Goal: Task Accomplishment & Management: Manage account settings

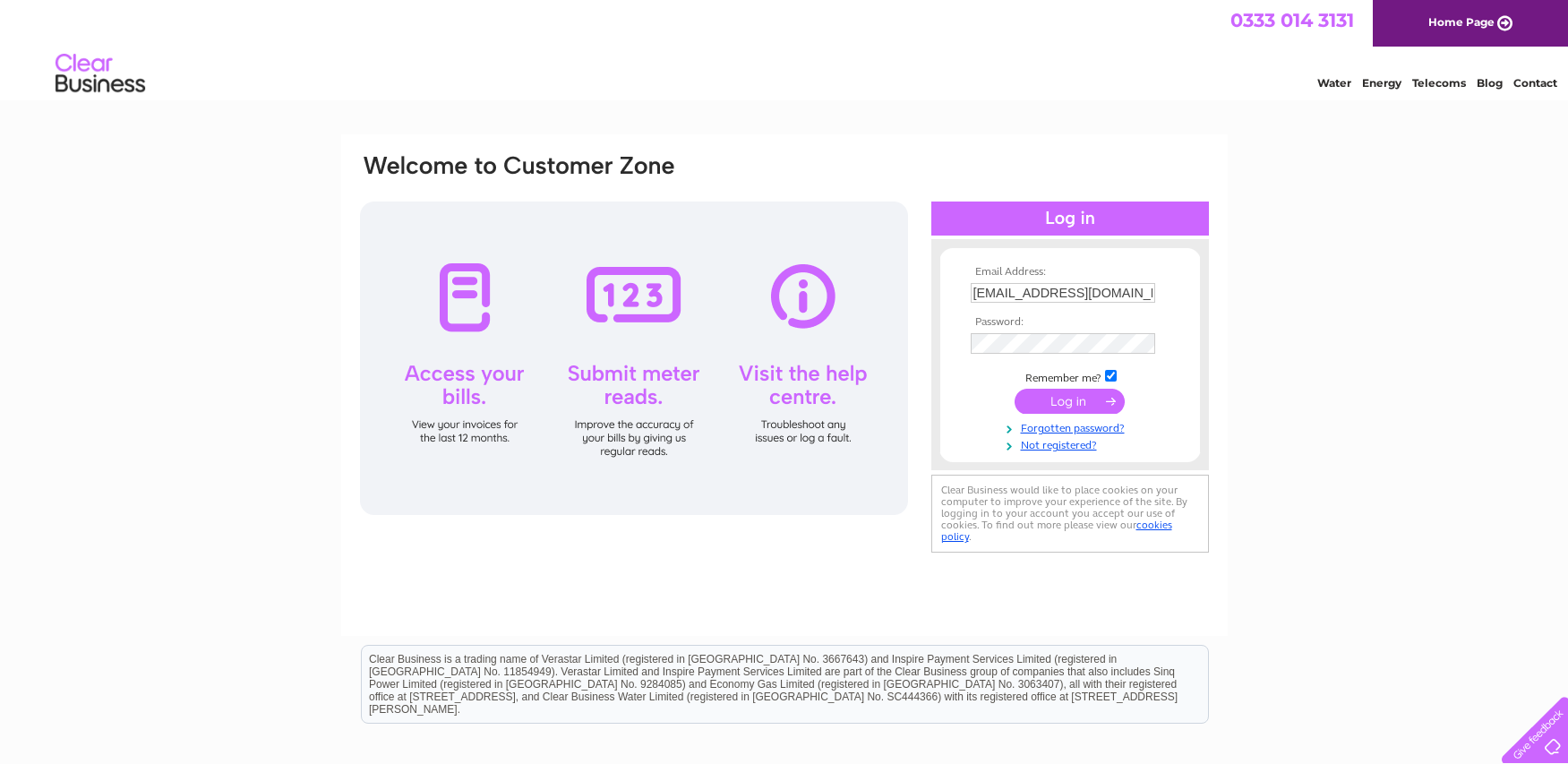
click at [1050, 402] on input "submit" at bounding box center [1069, 400] width 110 height 25
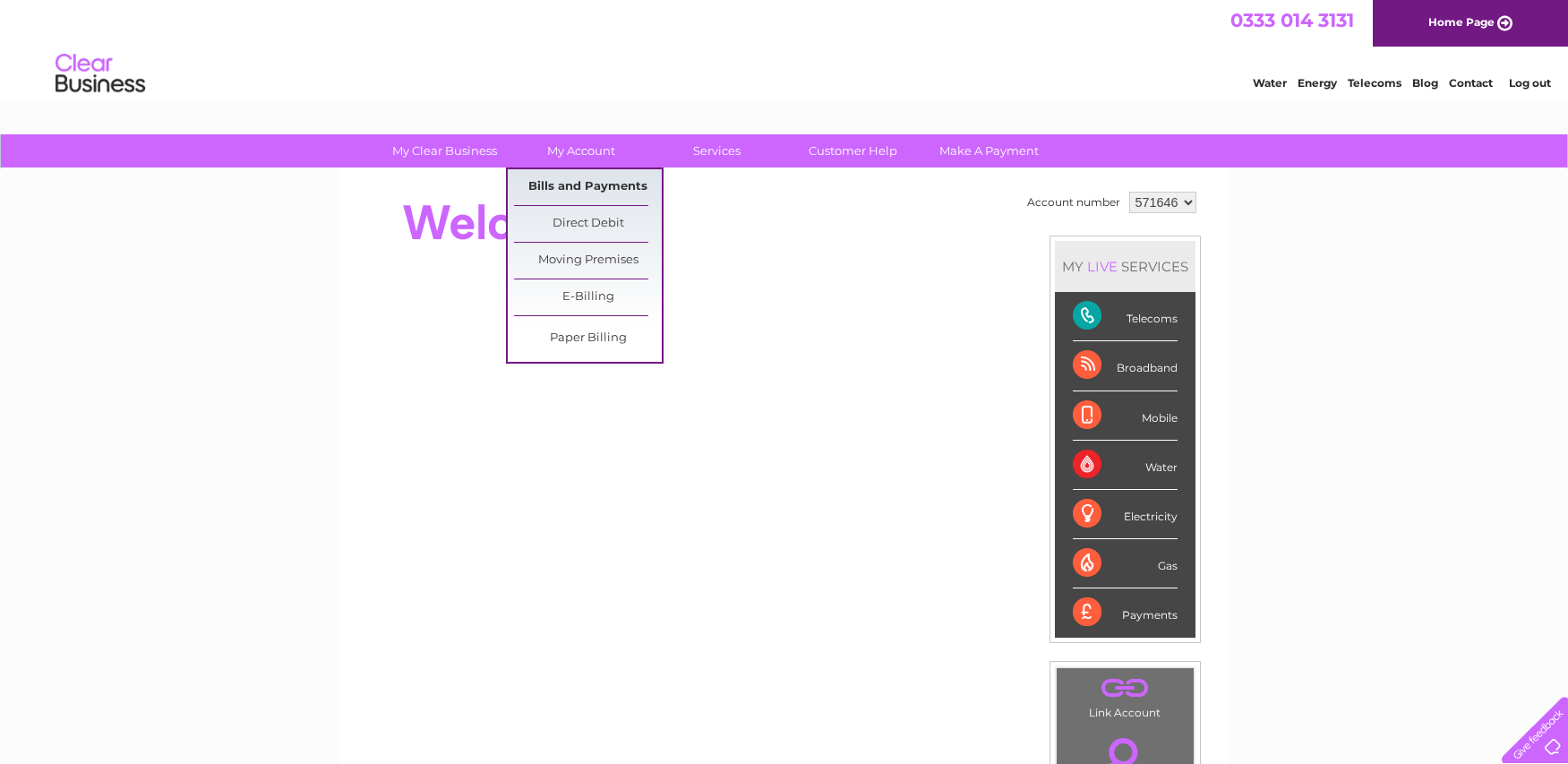
click at [568, 180] on link "Bills and Payments" at bounding box center [588, 187] width 148 height 36
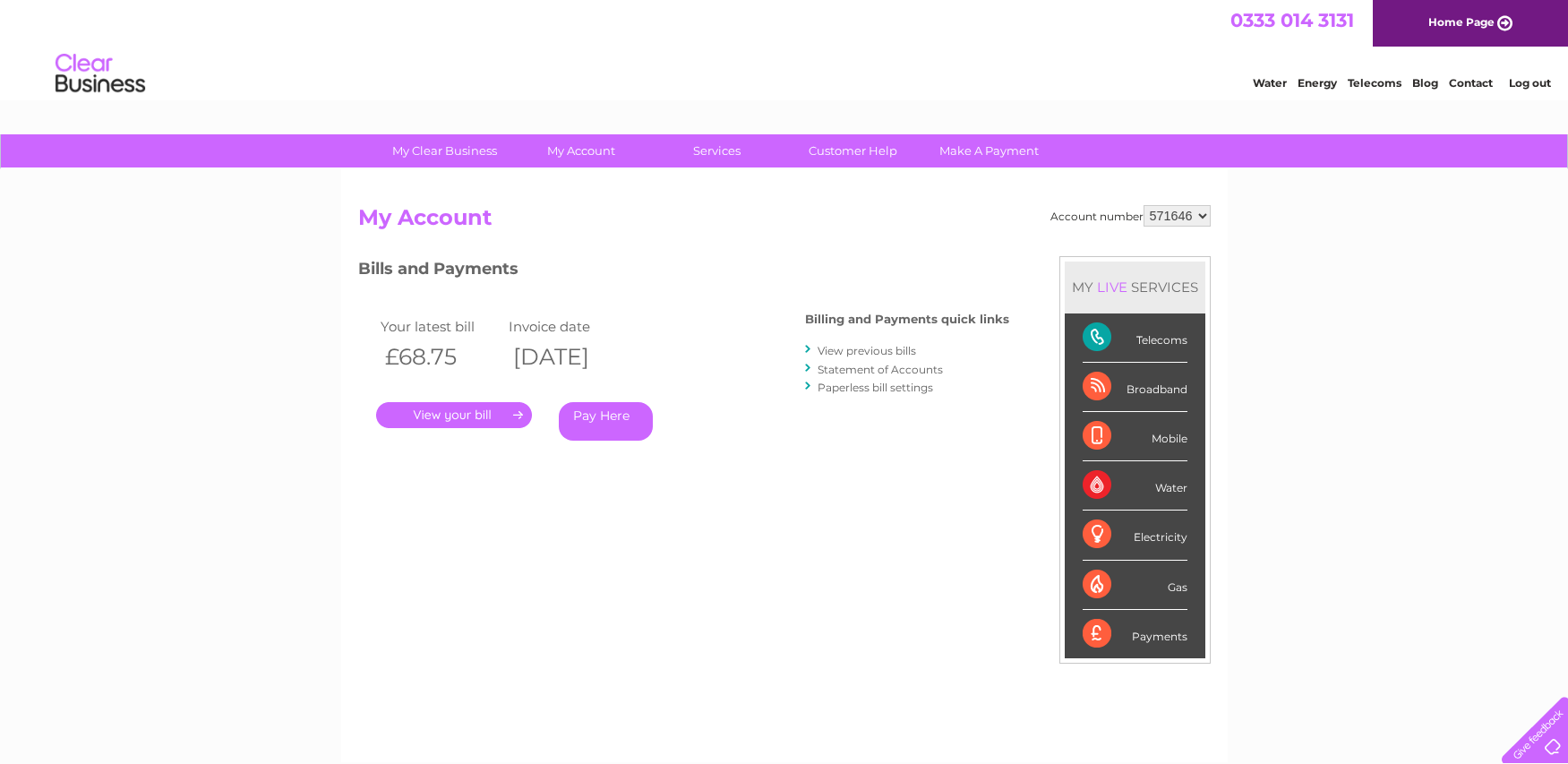
click at [446, 411] on link "." at bounding box center [454, 415] width 156 height 26
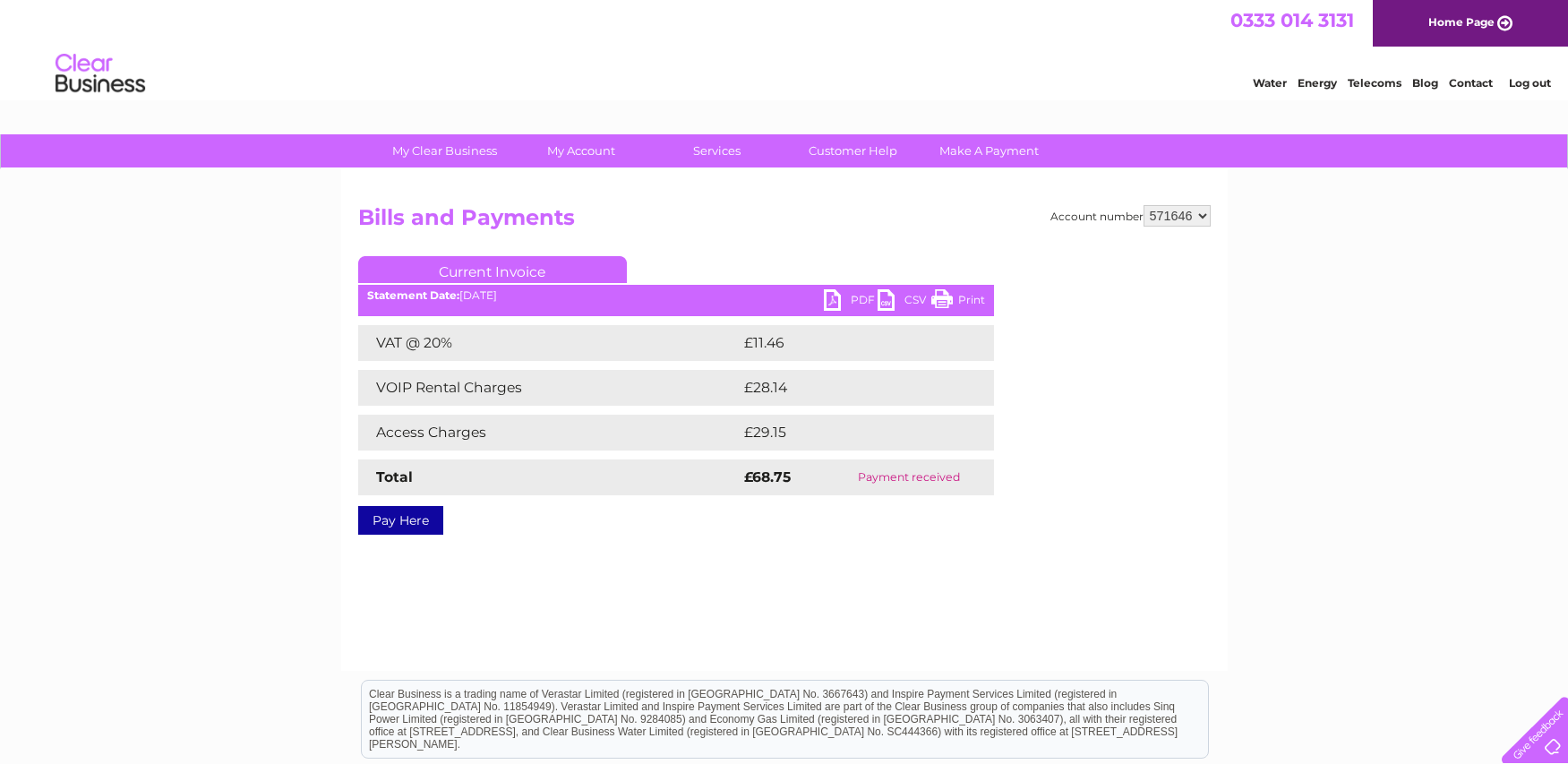
click at [849, 297] on link "PDF" at bounding box center [850, 303] width 54 height 26
